Goal: Transaction & Acquisition: Purchase product/service

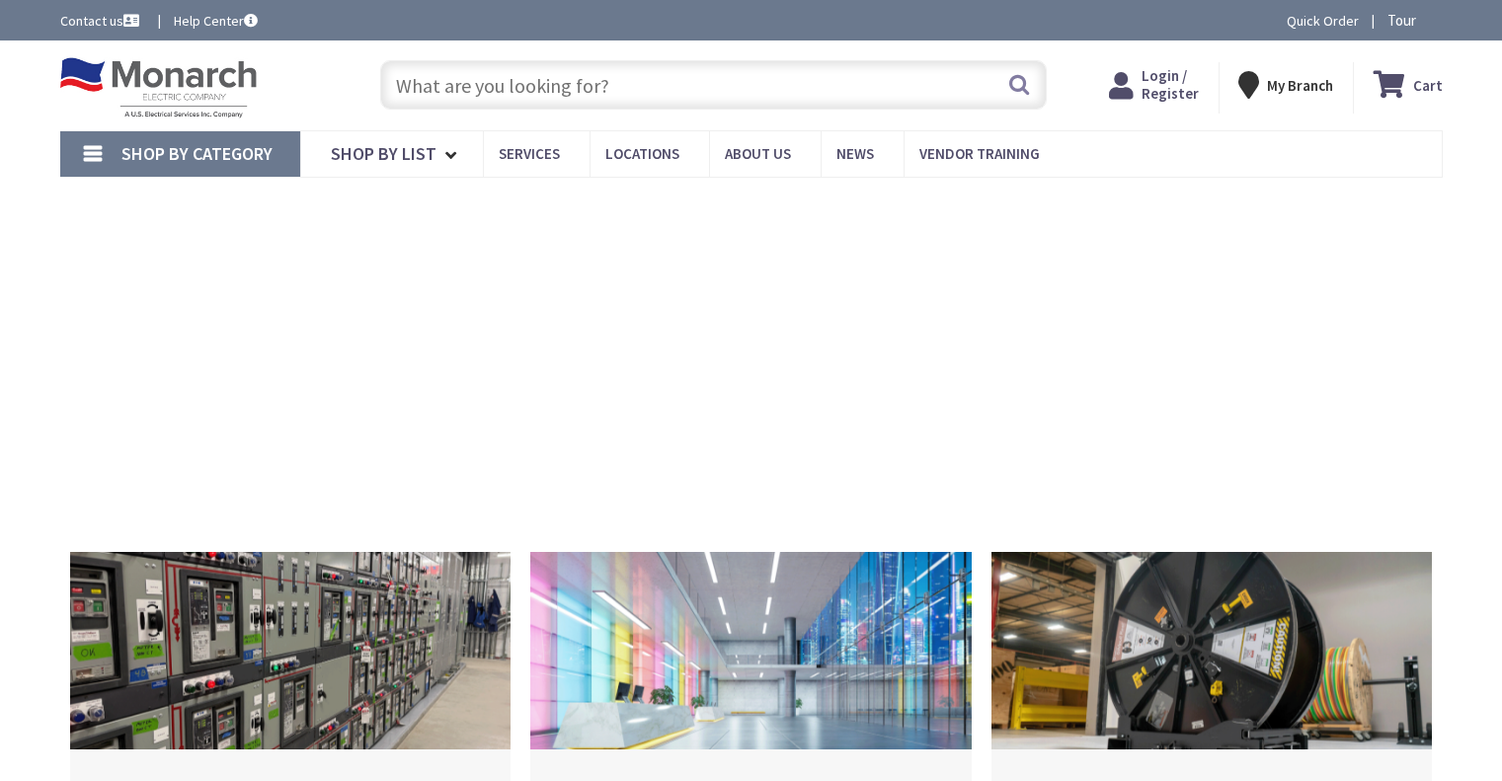
click at [565, 99] on input "text" at bounding box center [713, 84] width 666 height 49
type input "[PERSON_NAME], [GEOGRAPHIC_DATA], [GEOGRAPHIC_DATA]"
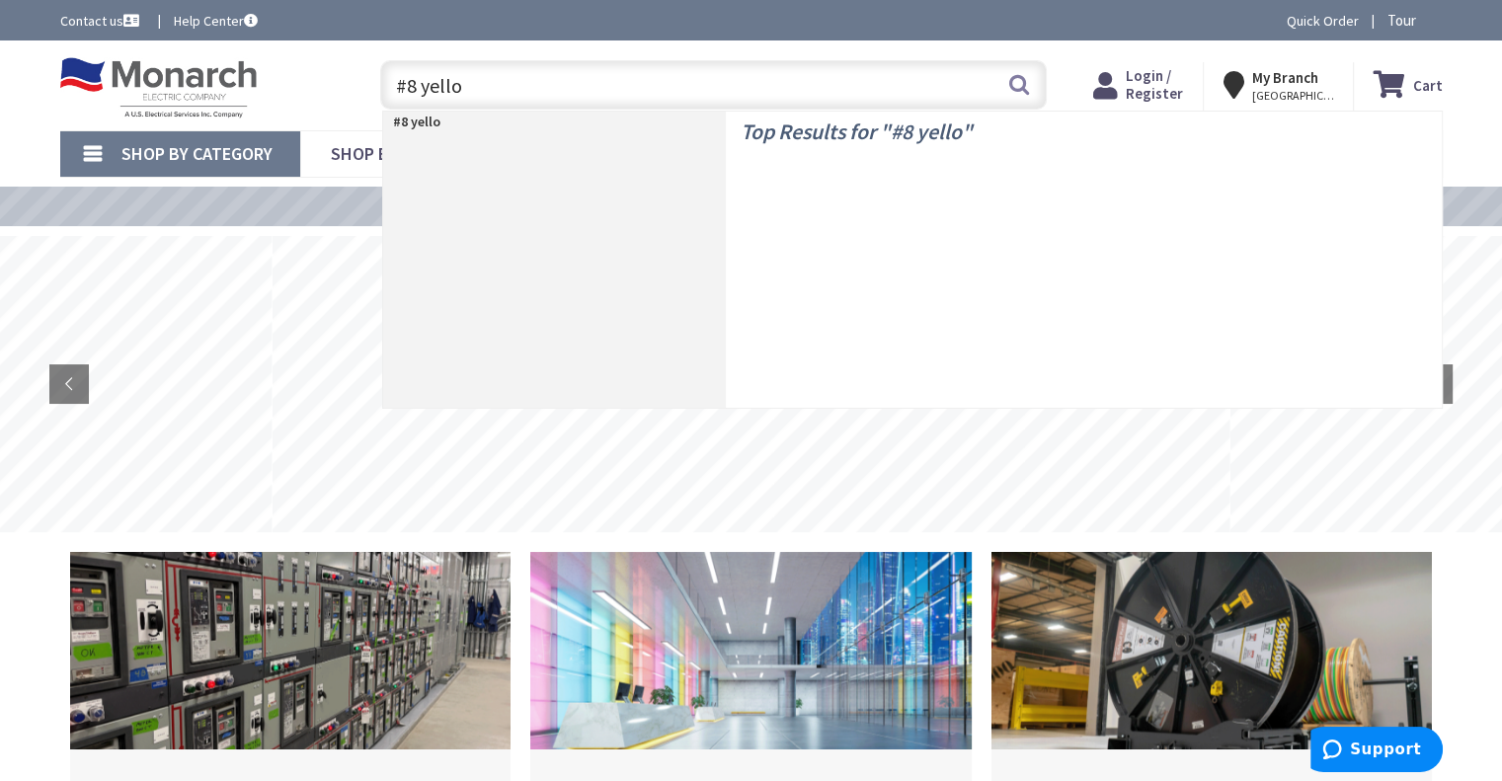
type input "#8 yellow"
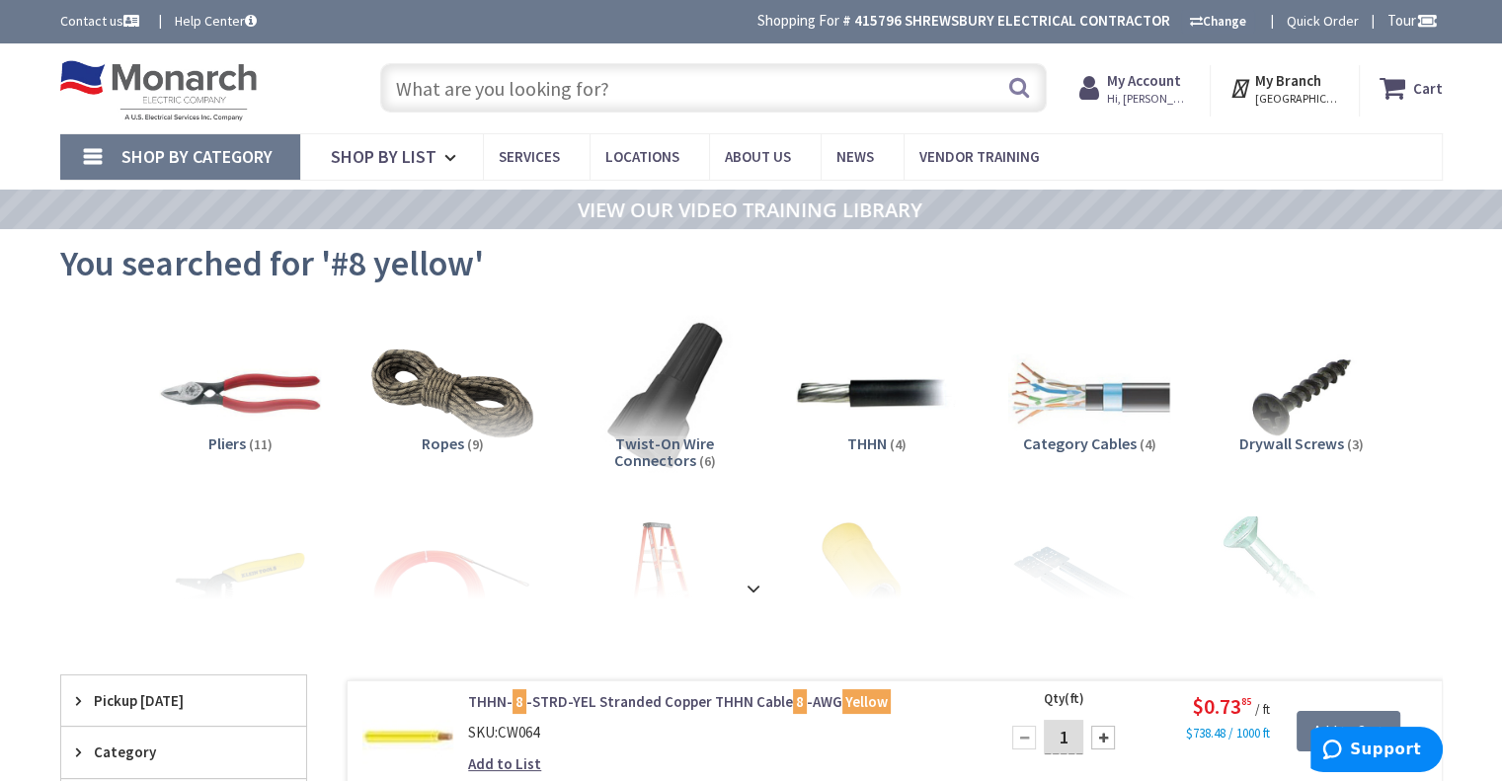
click at [506, 94] on input "text" at bounding box center [713, 87] width 666 height 49
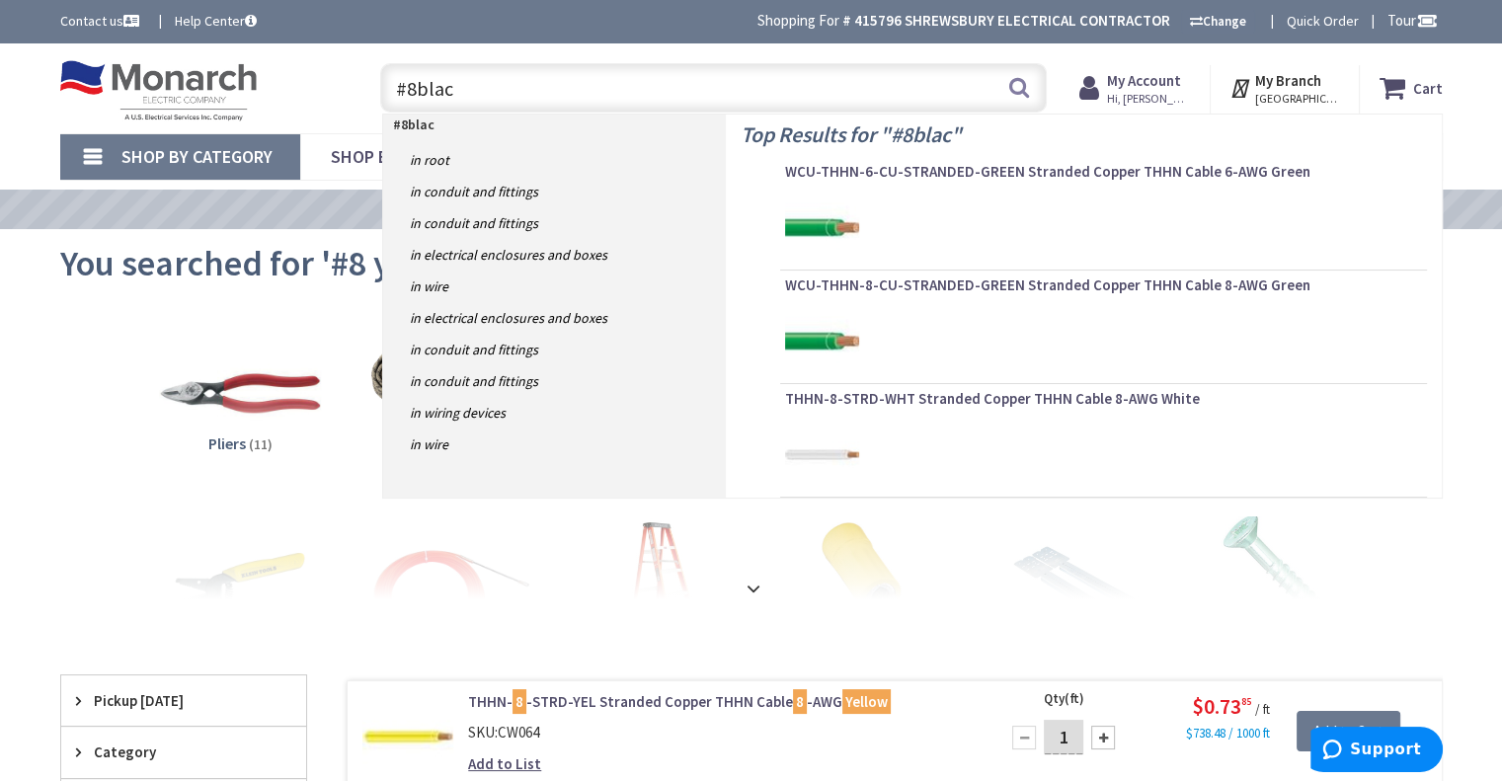
type input "#8black"
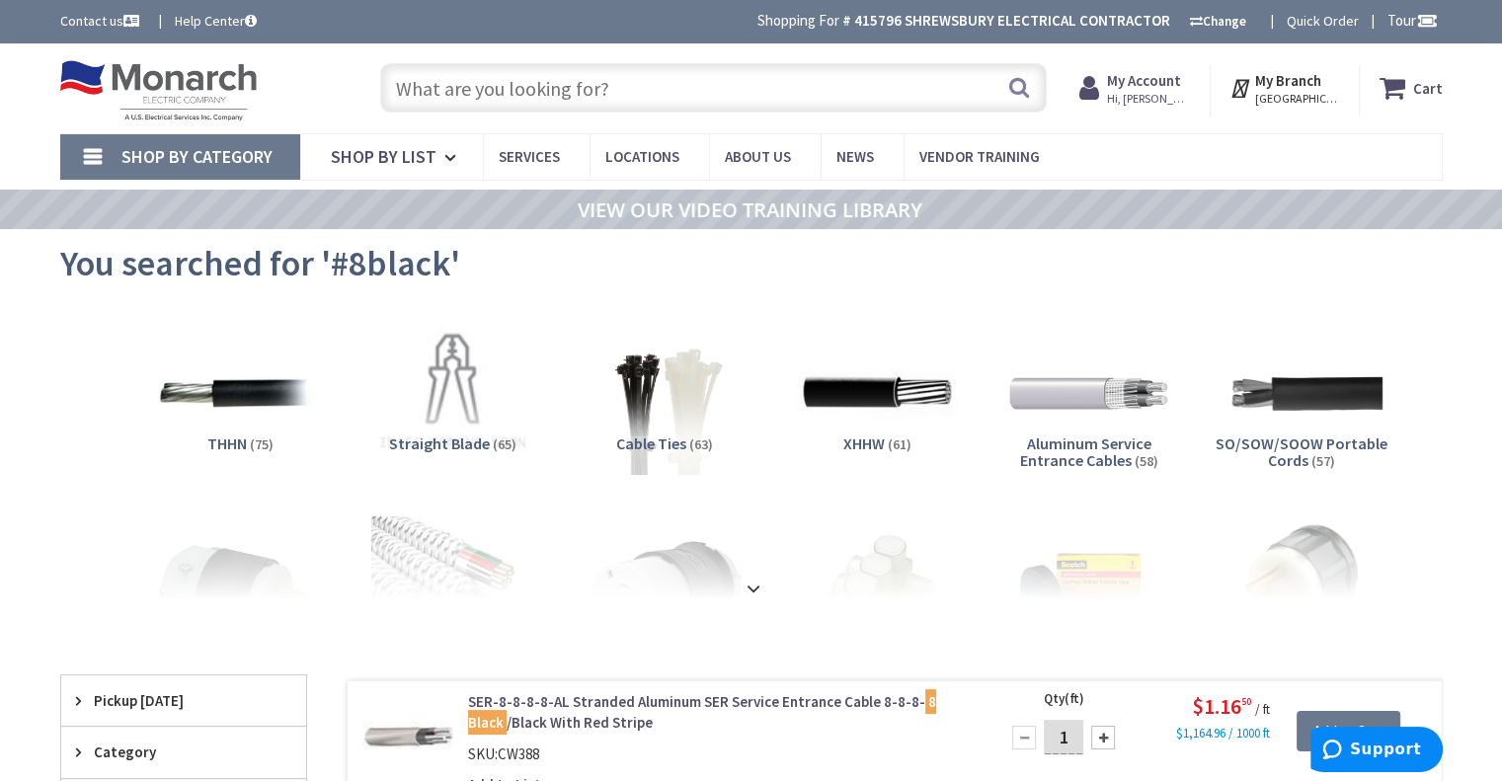
click at [525, 91] on input "text" at bounding box center [713, 87] width 666 height 49
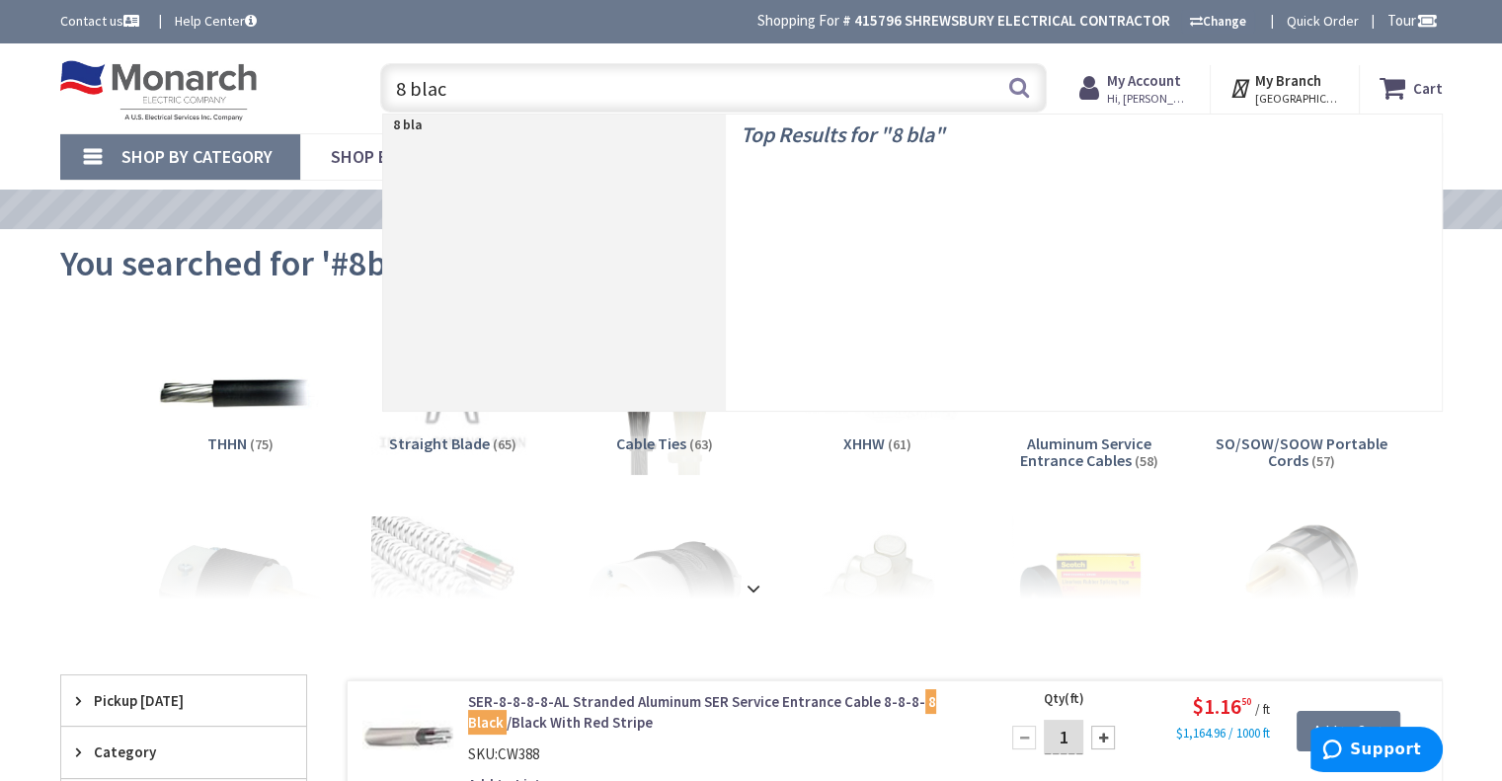
type input "8 black"
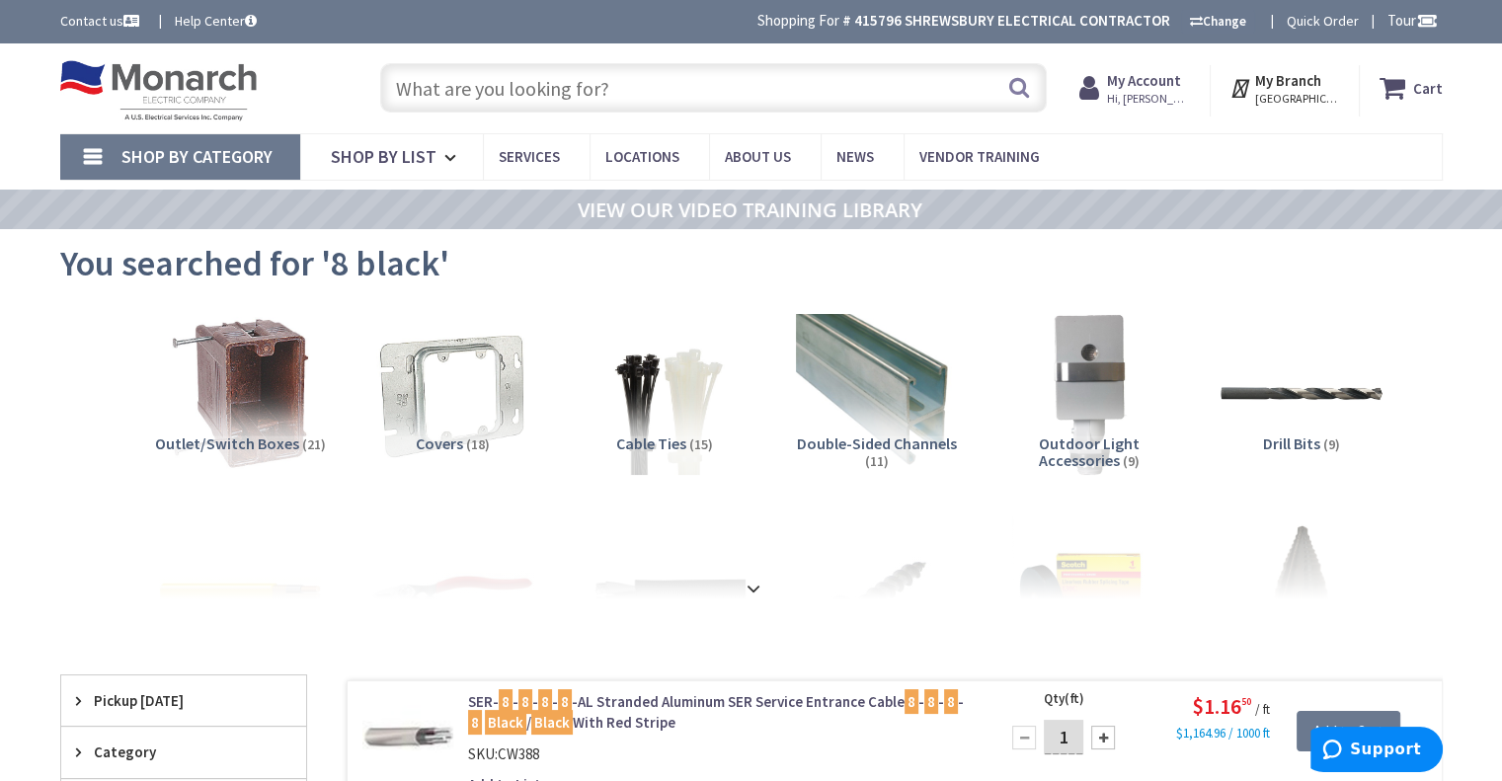
click at [686, 74] on input "text" at bounding box center [713, 87] width 666 height 49
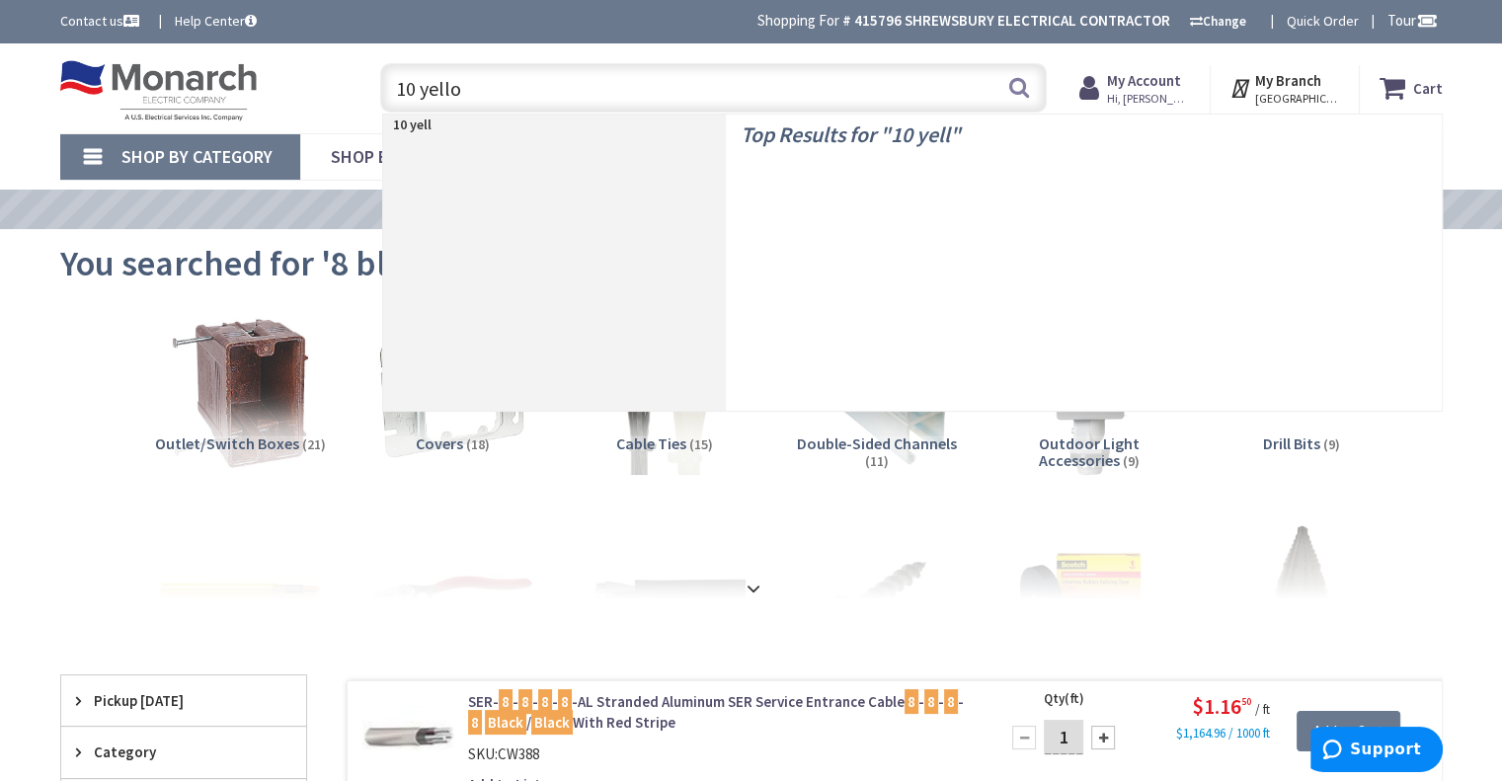
type input "10 yellow"
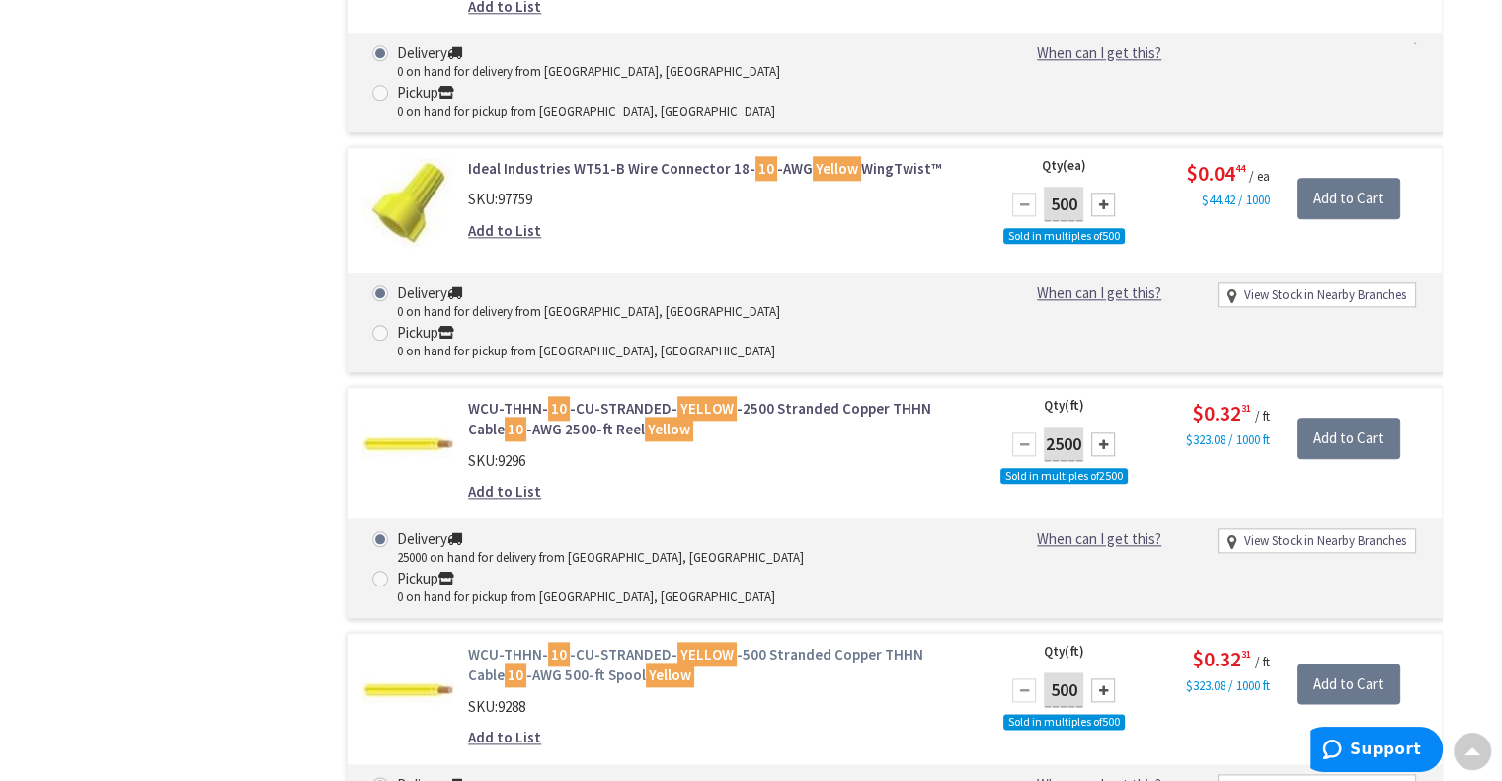
scroll to position [2195, 0]
